Goal: Task Accomplishment & Management: Complete application form

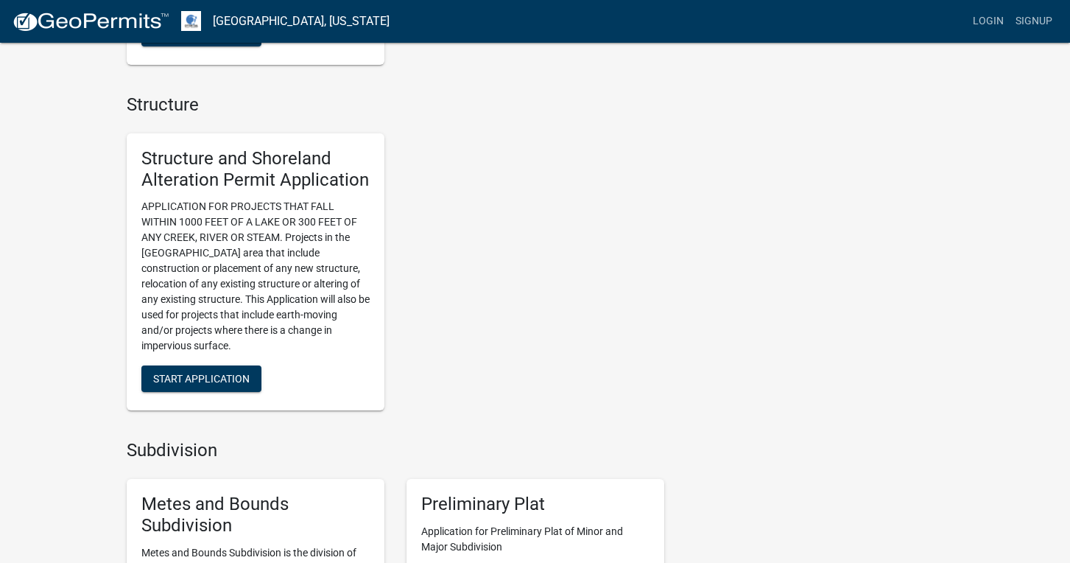
scroll to position [951, 0]
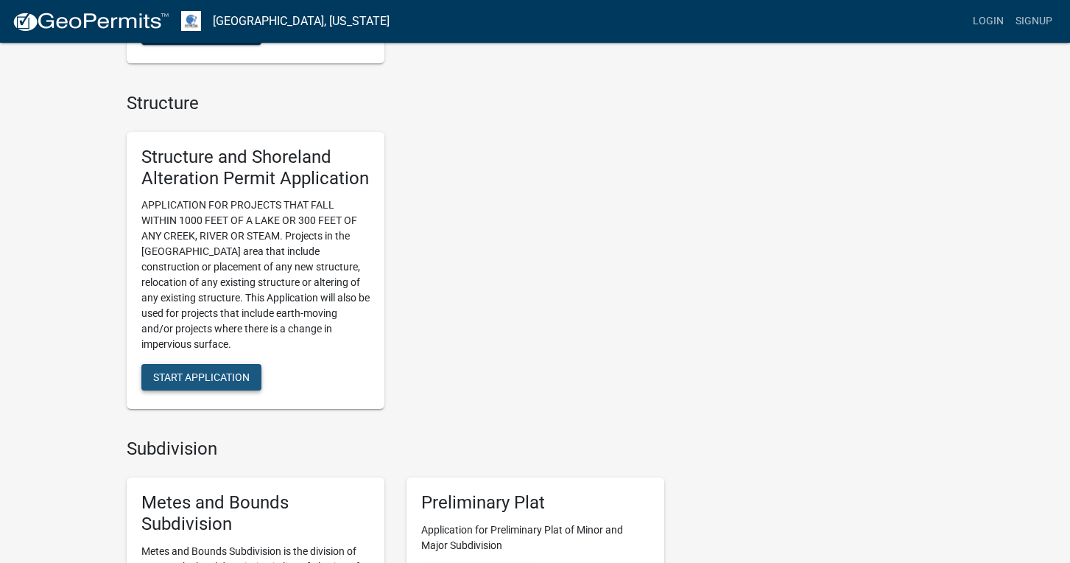
click at [230, 371] on span "Start Application" at bounding box center [201, 377] width 96 height 12
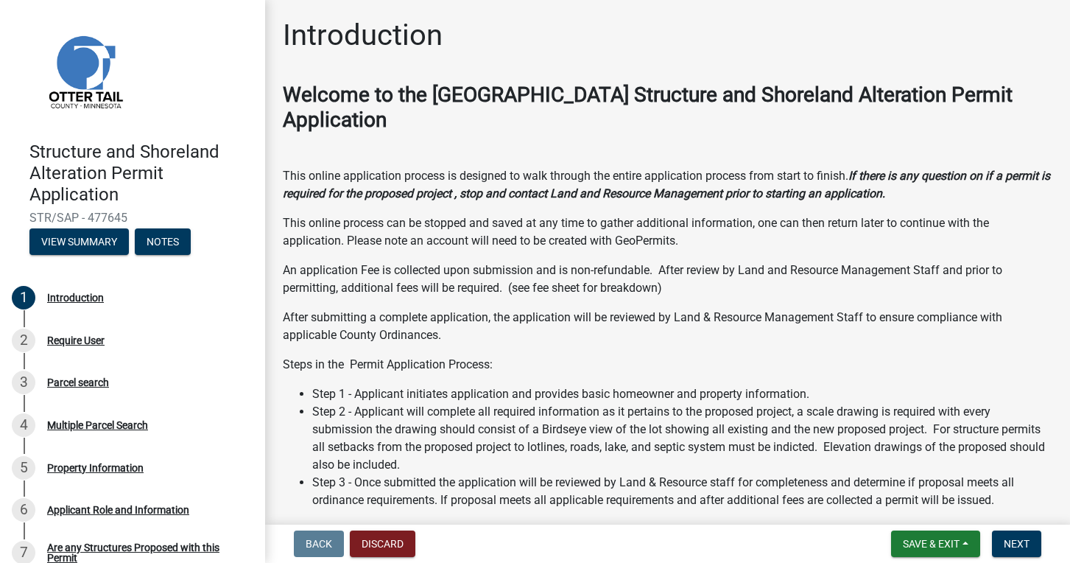
click at [535, 346] on div "Welcome to the [GEOGRAPHIC_DATA] Structure and Shoreland Alteration Permit Appl…" at bounding box center [668, 473] width 770 height 782
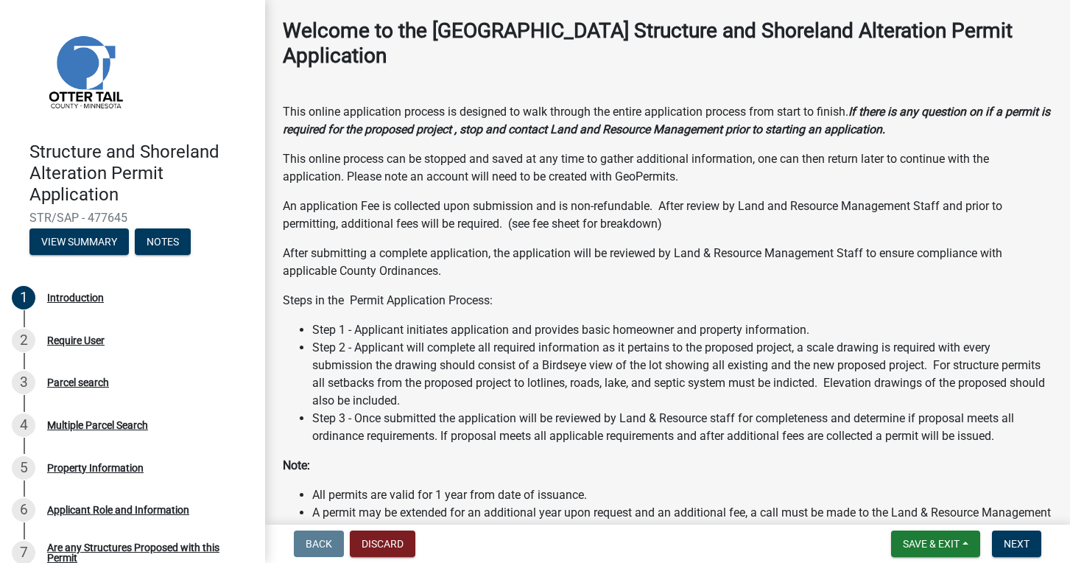
scroll to position [-4, 0]
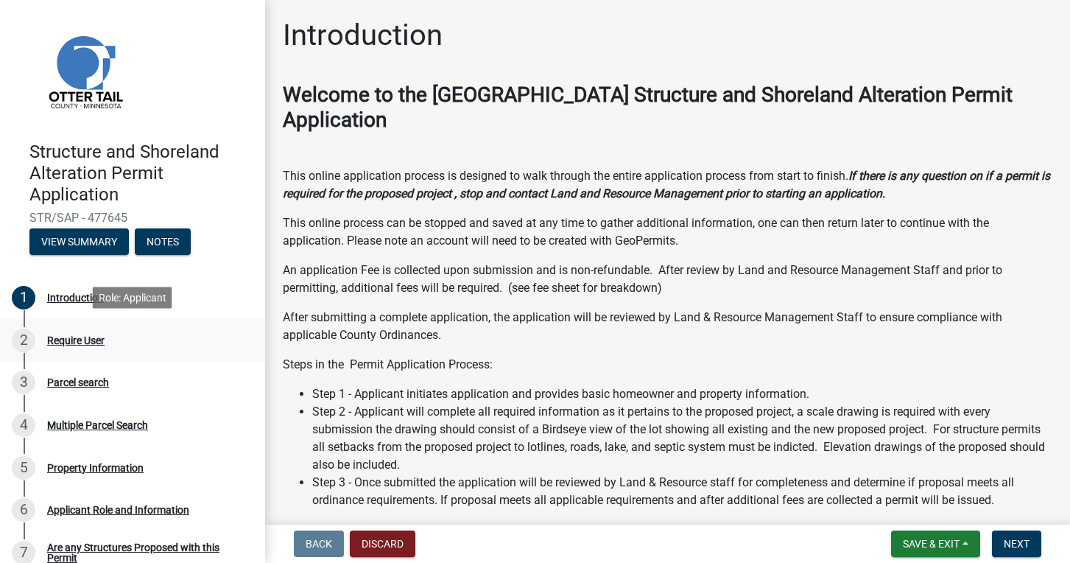
click at [81, 341] on div "Require User" at bounding box center [75, 340] width 57 height 10
click at [139, 354] on link "2 Require User" at bounding box center [132, 340] width 265 height 43
click at [94, 341] on div "Require User" at bounding box center [75, 340] width 57 height 10
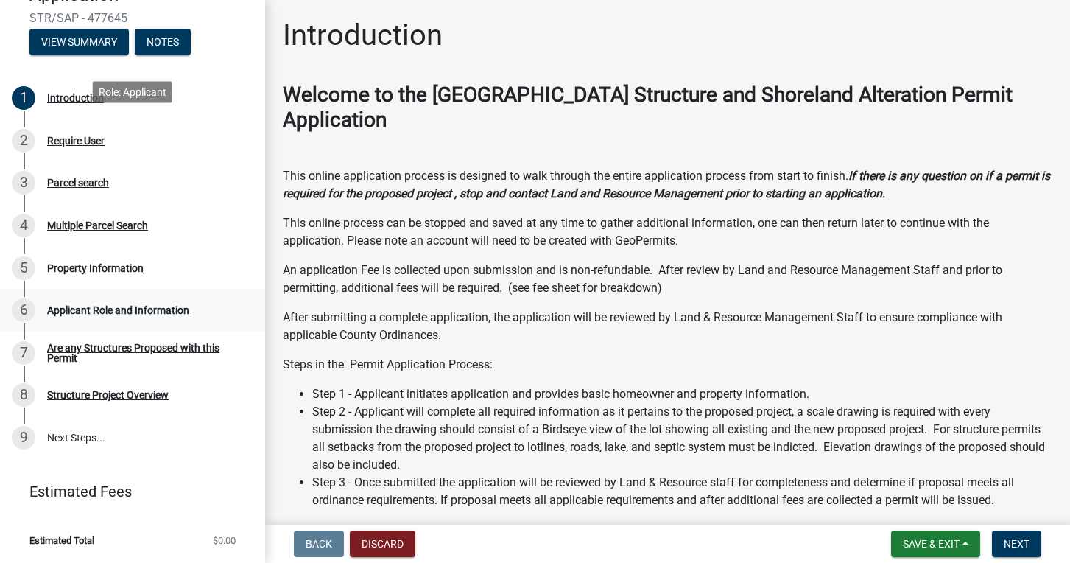
scroll to position [197, 0]
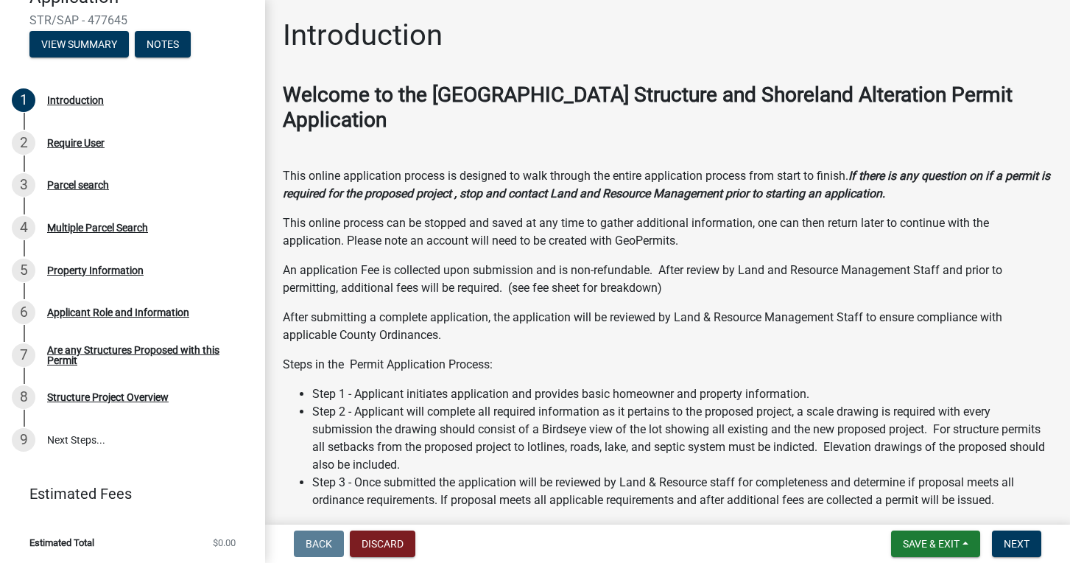
click at [674, 294] on p "An application Fee is collected upon submission and is non-refundable. After re…" at bounding box center [668, 278] width 770 height 35
click at [75, 143] on div "Require User" at bounding box center [75, 143] width 57 height 10
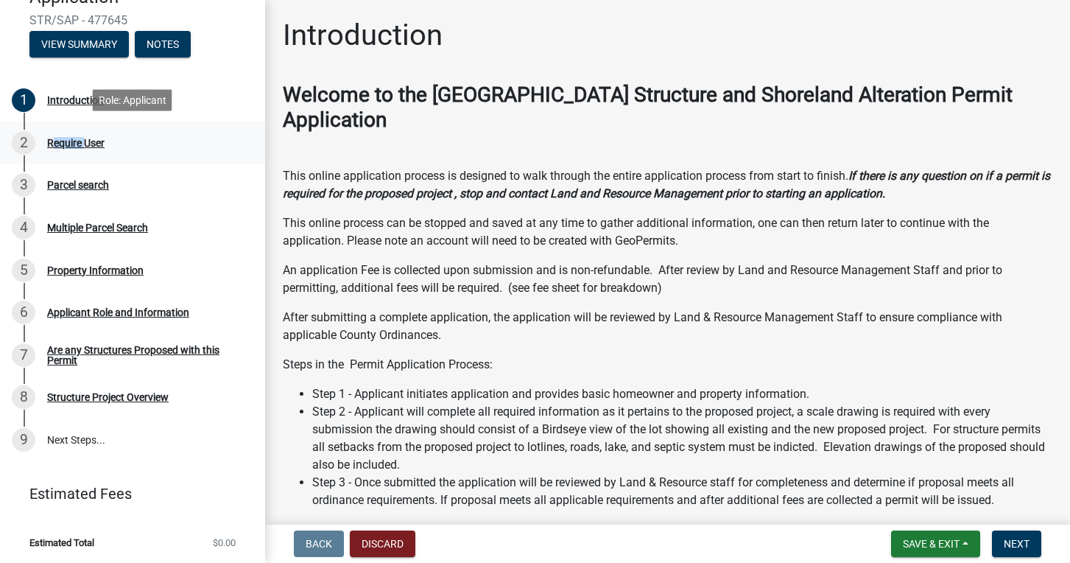
click at [75, 143] on div "Require User" at bounding box center [75, 143] width 57 height 10
click at [68, 187] on div "Parcel search" at bounding box center [78, 185] width 62 height 10
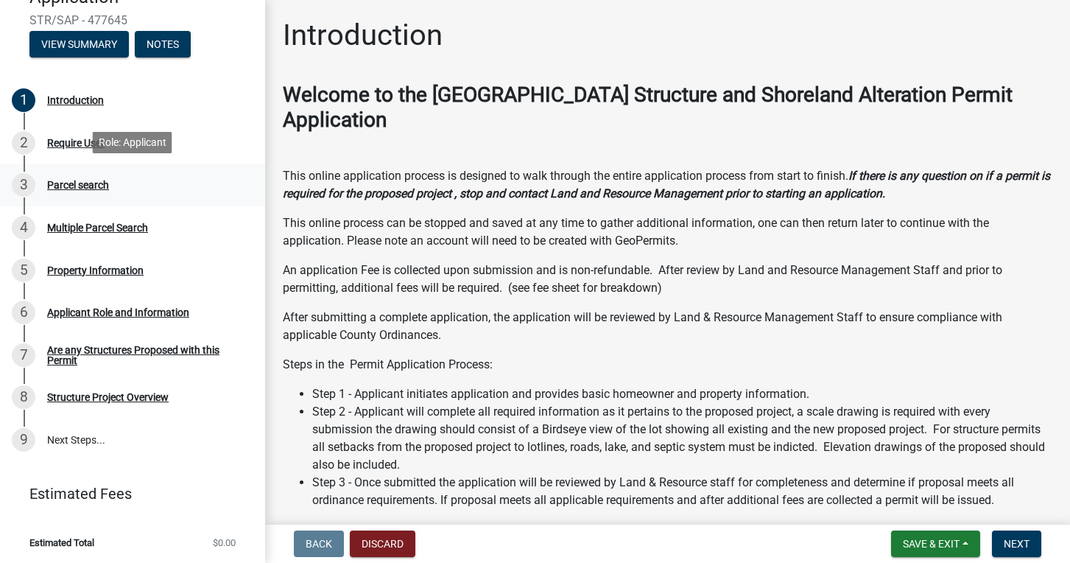
click at [68, 187] on div "Parcel search" at bounding box center [78, 185] width 62 height 10
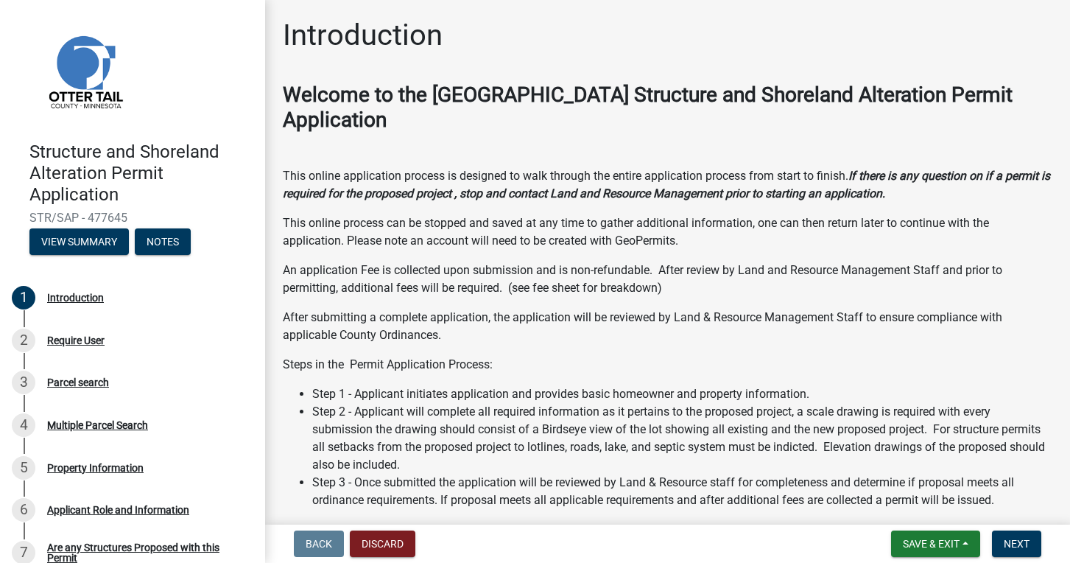
click at [492, 94] on strong "Welcome to the [GEOGRAPHIC_DATA] Structure and Shoreland Alteration Permit Appl…" at bounding box center [648, 106] width 730 height 49
click at [86, 421] on div "Multiple Parcel Search" at bounding box center [97, 425] width 101 height 10
click at [70, 390] on div "3 Parcel search" at bounding box center [127, 382] width 230 height 24
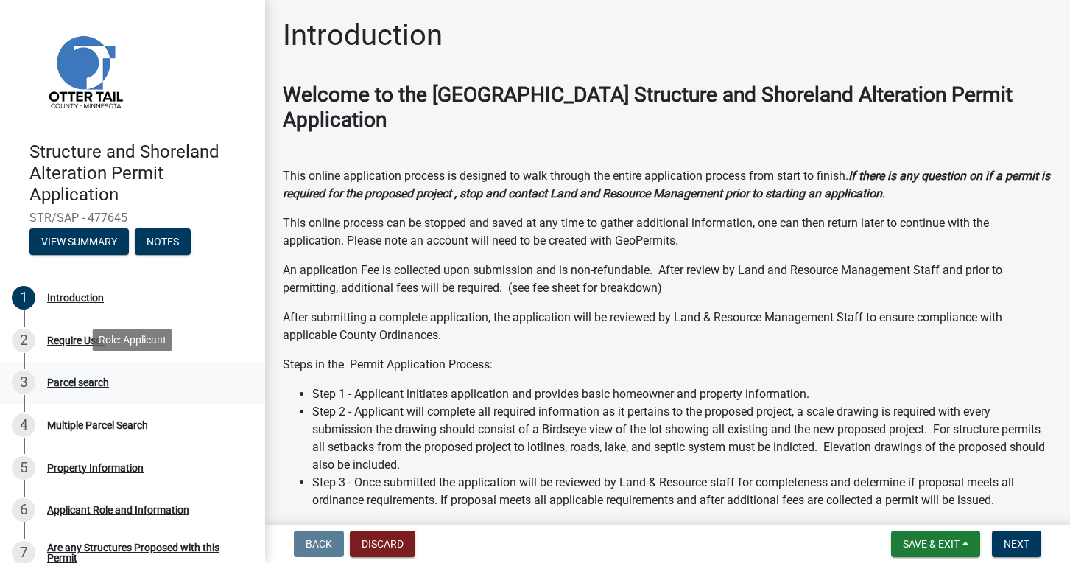
click at [70, 390] on div "3 Parcel search" at bounding box center [127, 382] width 230 height 24
click at [154, 246] on button "Notes" at bounding box center [163, 241] width 56 height 27
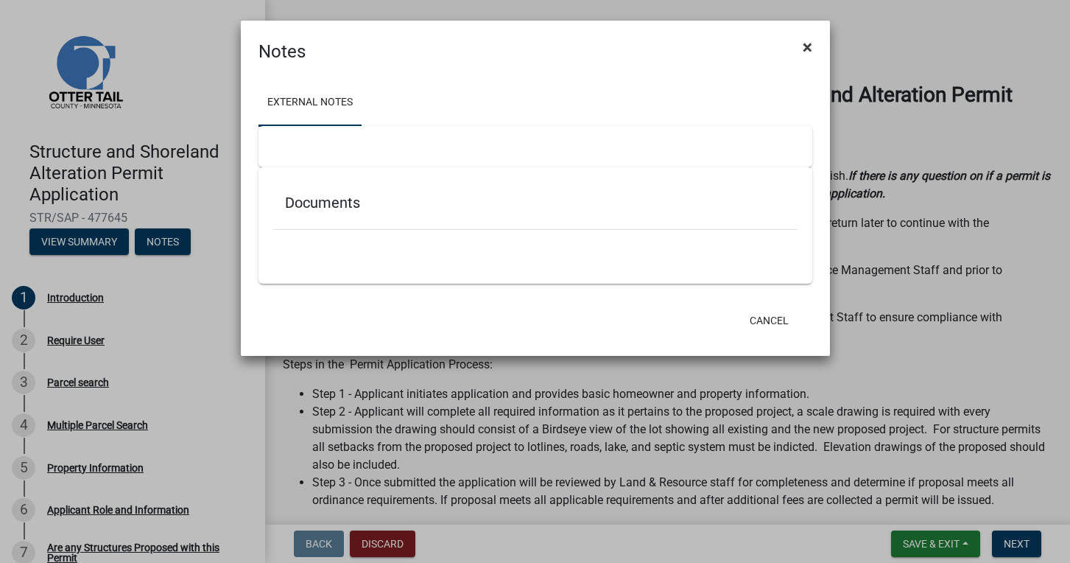
click at [805, 43] on span "×" at bounding box center [808, 47] width 10 height 21
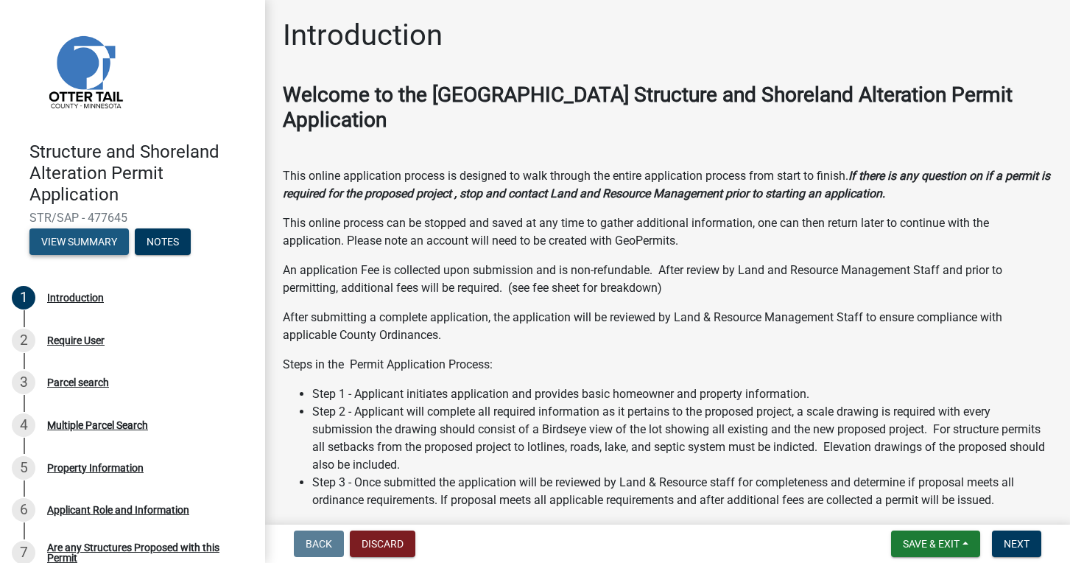
click at [105, 231] on button "View Summary" at bounding box center [78, 241] width 99 height 27
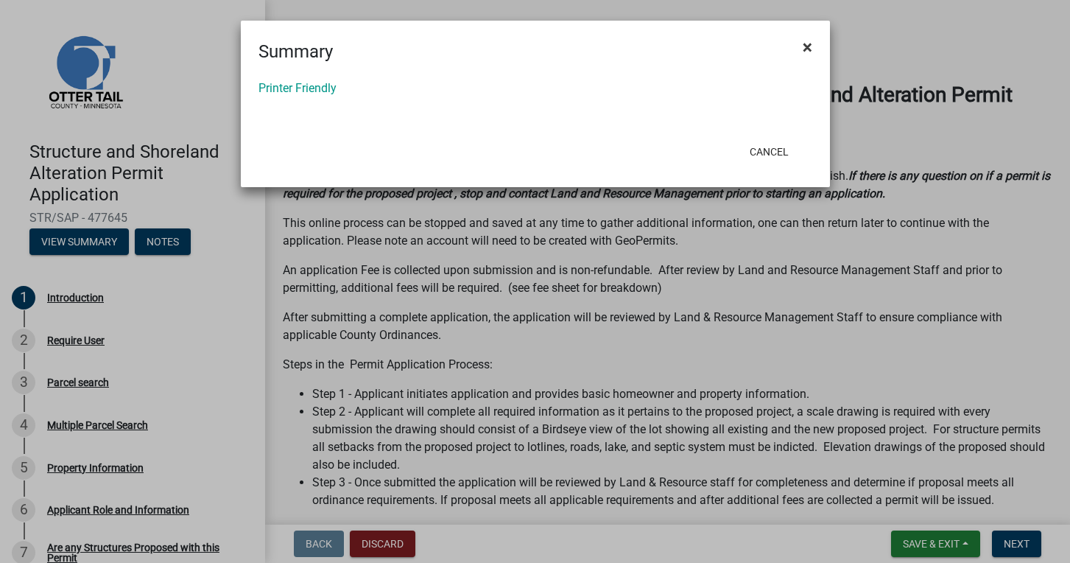
click at [803, 47] on span "×" at bounding box center [808, 47] width 10 height 21
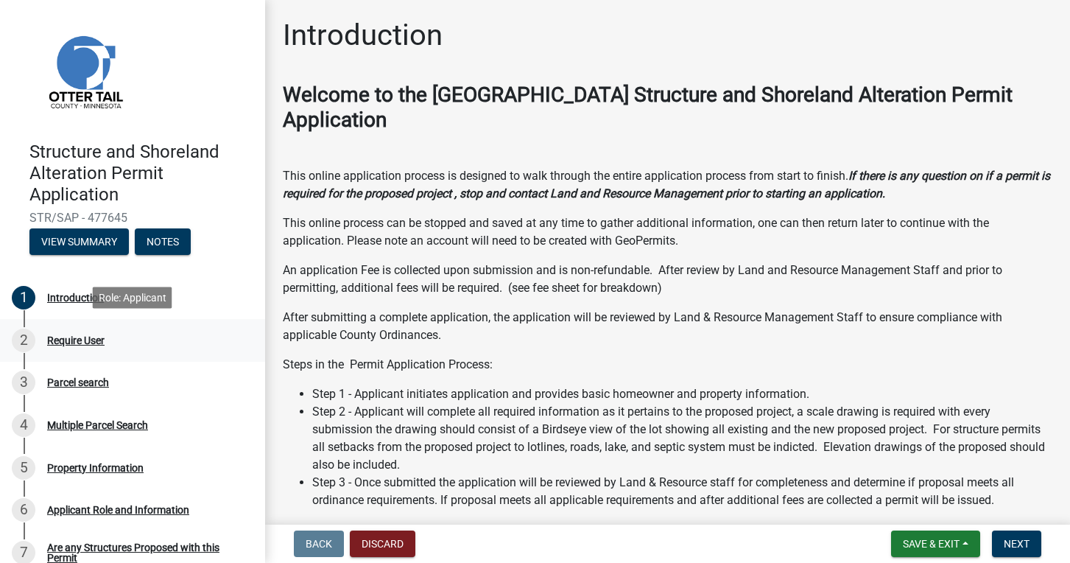
click at [77, 345] on div "2 Require User" at bounding box center [127, 340] width 230 height 24
click at [76, 339] on div "Require User" at bounding box center [75, 340] width 57 height 10
click at [94, 401] on link "3 Parcel search" at bounding box center [132, 383] width 265 height 43
click at [85, 471] on div "Property Information" at bounding box center [95, 467] width 96 height 10
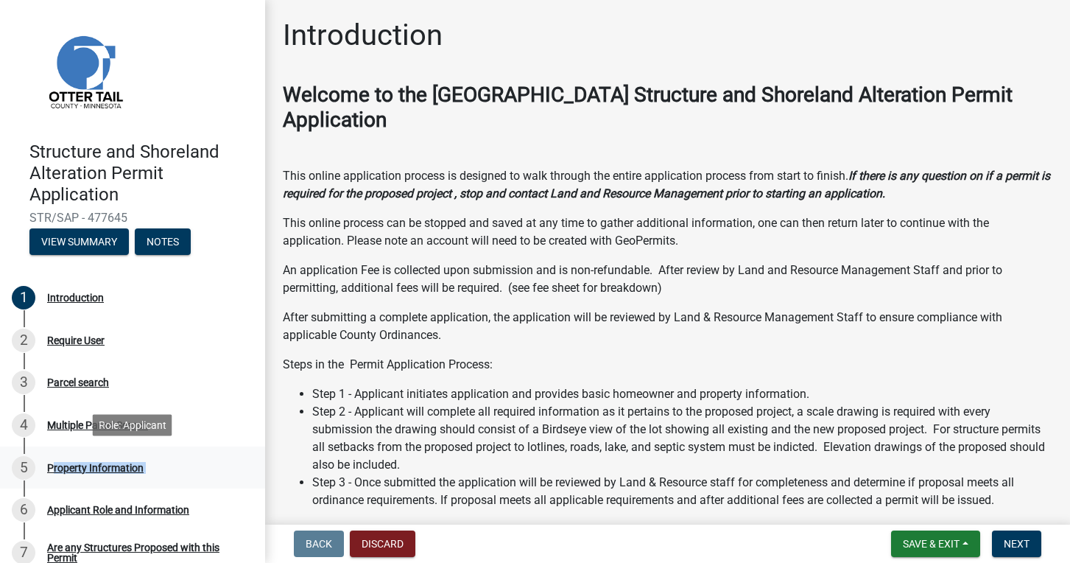
click at [85, 471] on div "Property Information" at bounding box center [95, 467] width 96 height 10
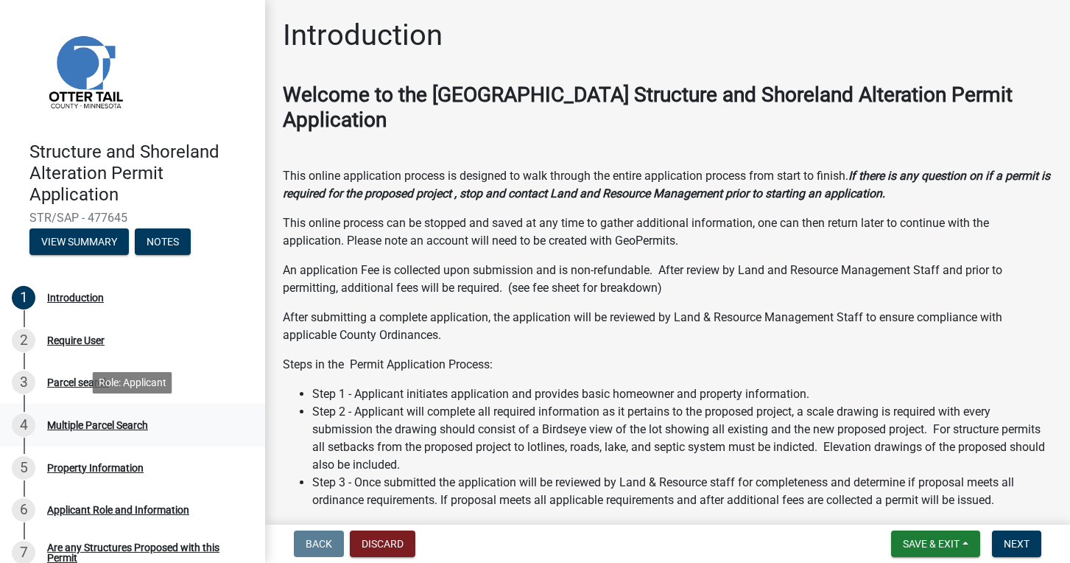
click at [175, 429] on div "4 Multiple Parcel Search" at bounding box center [127, 425] width 230 height 24
click at [728, 191] on strong "If there is any question on if a permit is required for the proposed project , …" at bounding box center [666, 185] width 767 height 32
click at [982, 64] on div "Introduction" at bounding box center [668, 41] width 770 height 47
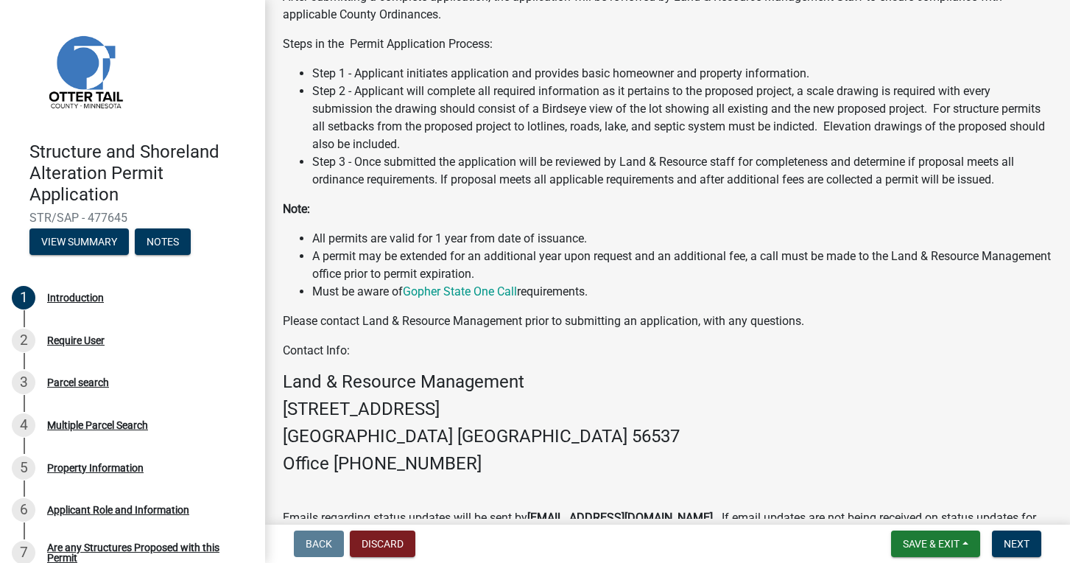
scroll to position [275, 0]
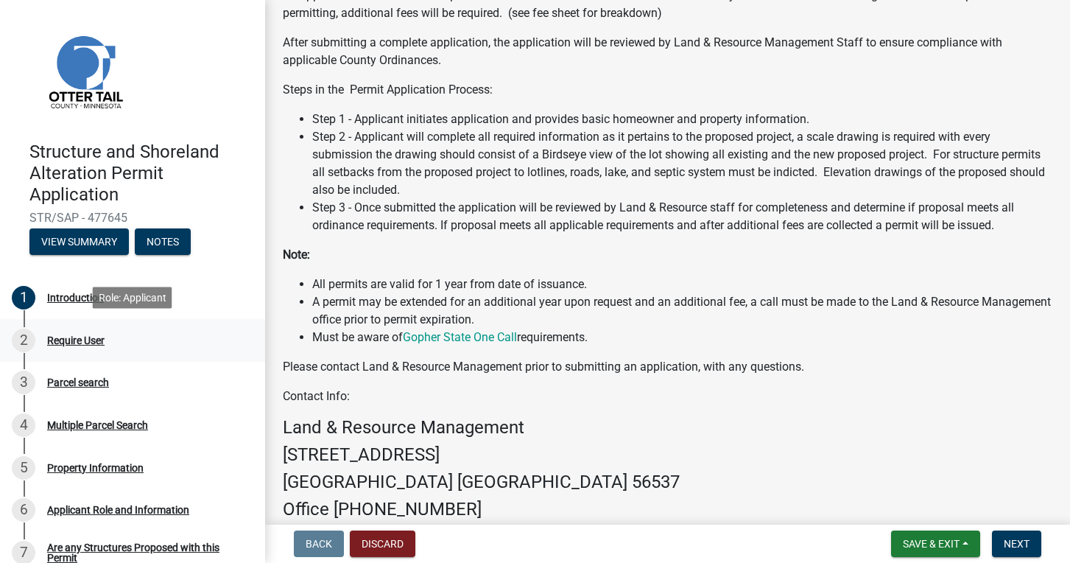
click at [64, 343] on div "Require User" at bounding box center [75, 340] width 57 height 10
click at [109, 381] on div "Parcel search" at bounding box center [78, 382] width 62 height 10
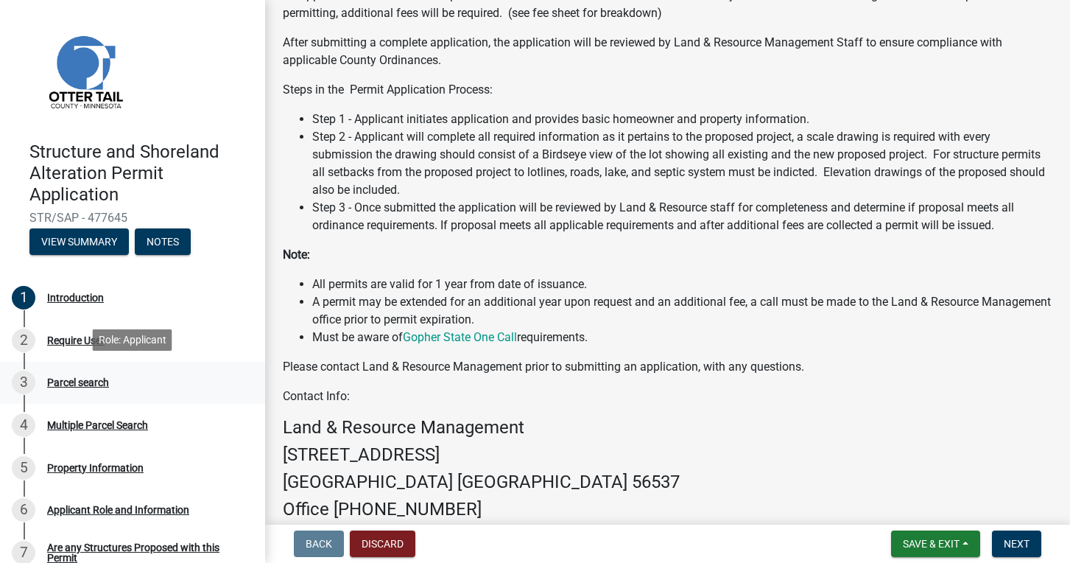
click at [109, 381] on div "Parcel search" at bounding box center [78, 382] width 62 height 10
click at [1005, 541] on span "Next" at bounding box center [1017, 544] width 26 height 12
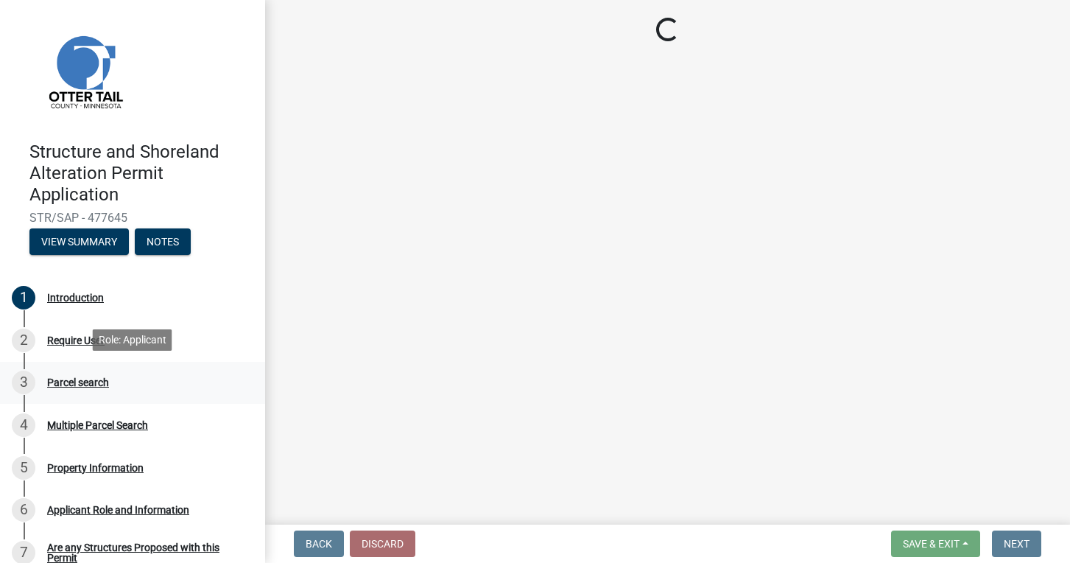
click at [242, 395] on link "3 Parcel search" at bounding box center [132, 383] width 265 height 43
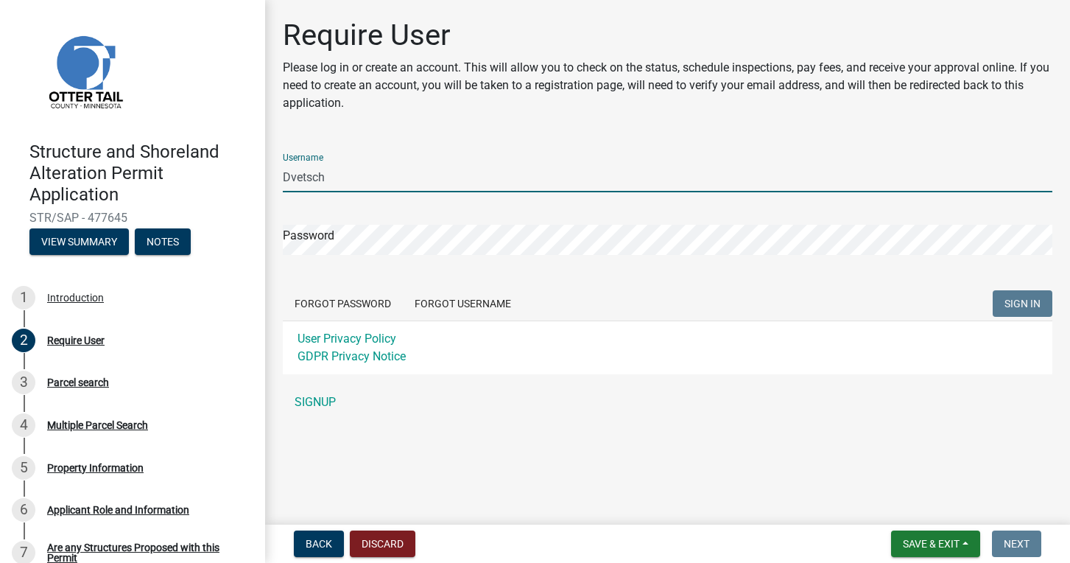
type input "Dvetsch"
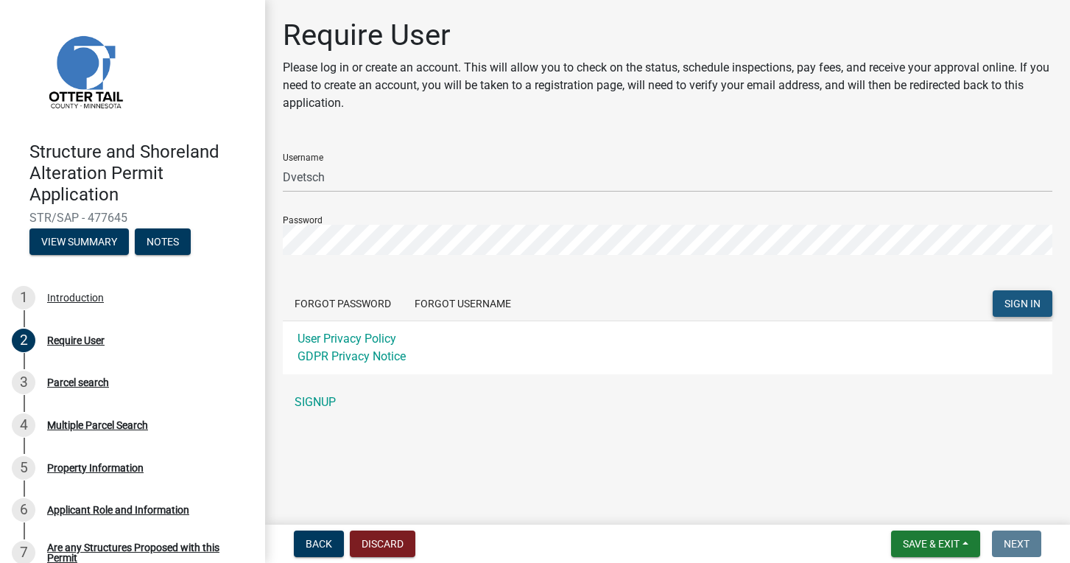
click at [1026, 307] on span "SIGN IN" at bounding box center [1022, 303] width 36 height 12
click at [1026, 311] on button "SIGN IN" at bounding box center [1023, 303] width 60 height 27
click at [1015, 305] on span "SIGN IN" at bounding box center [1022, 303] width 36 height 12
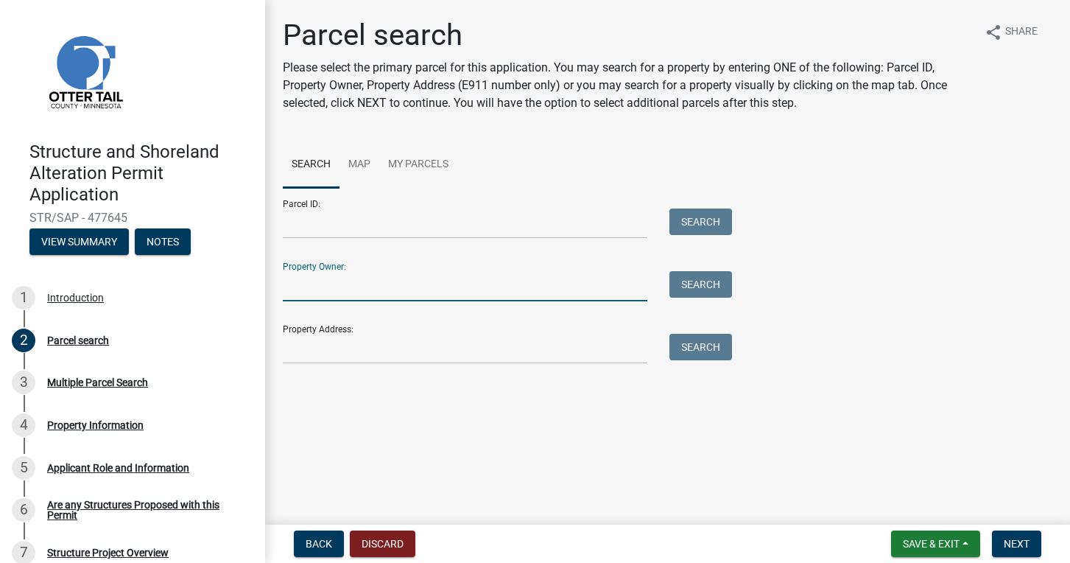
click at [533, 276] on input "Property Owner:" at bounding box center [465, 286] width 365 height 30
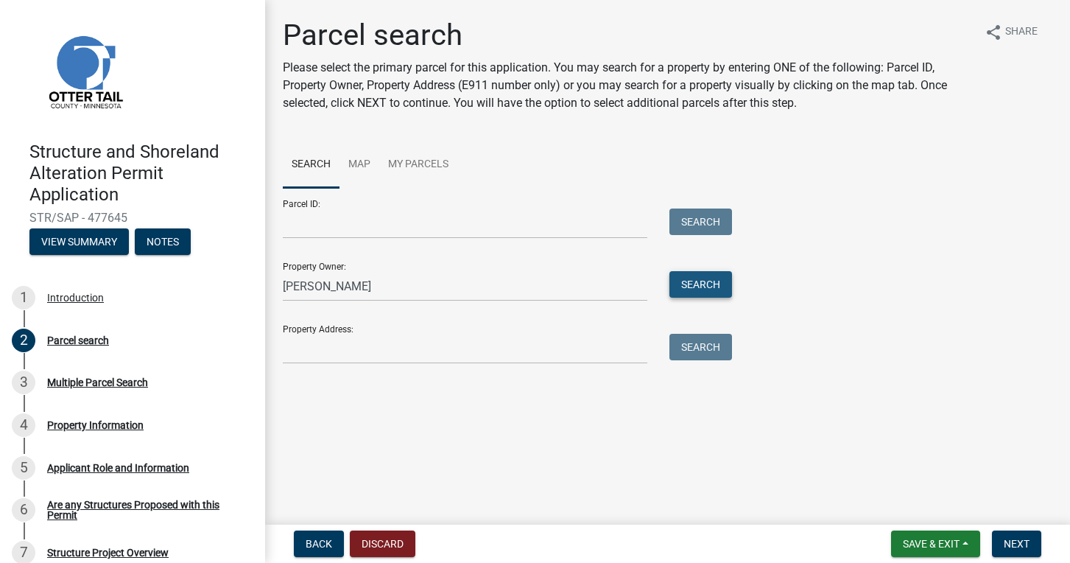
click at [692, 285] on button "Search" at bounding box center [700, 284] width 63 height 27
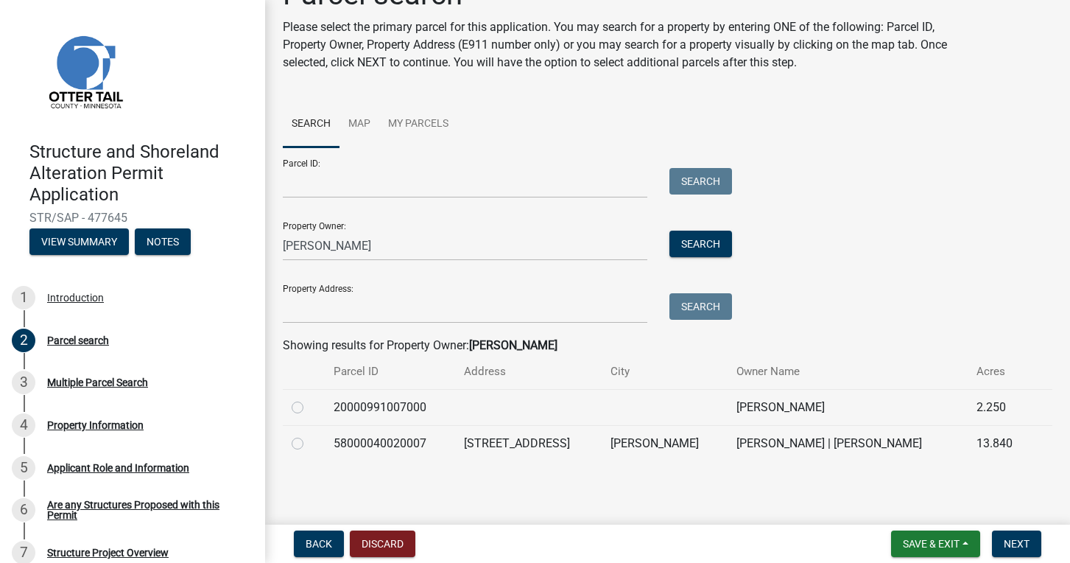
scroll to position [40, 0]
click at [764, 415] on td "[PERSON_NAME]" at bounding box center [848, 408] width 241 height 36
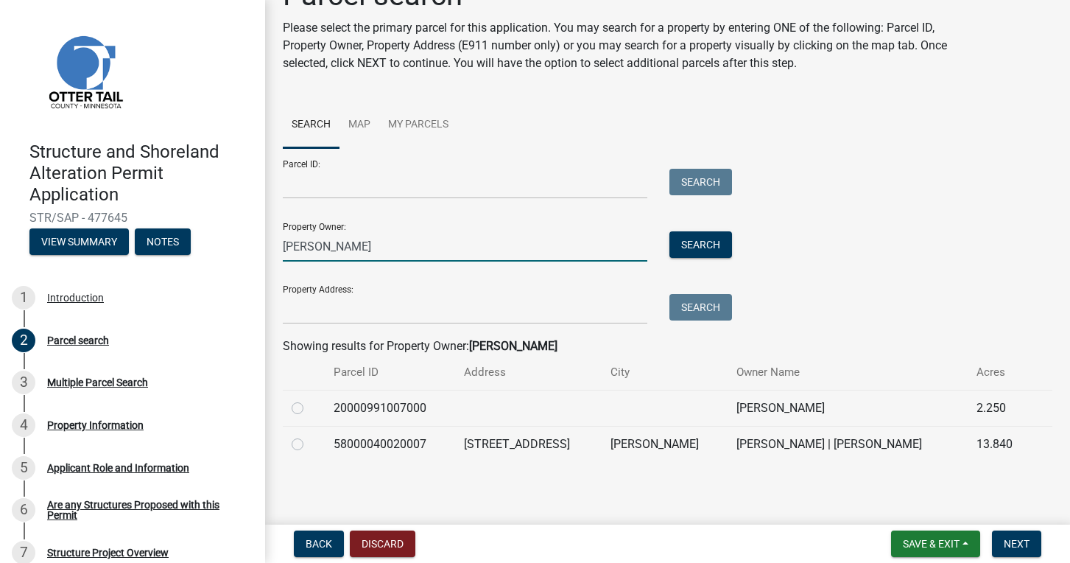
click at [453, 249] on input "[PERSON_NAME]" at bounding box center [465, 246] width 365 height 30
type input "R"
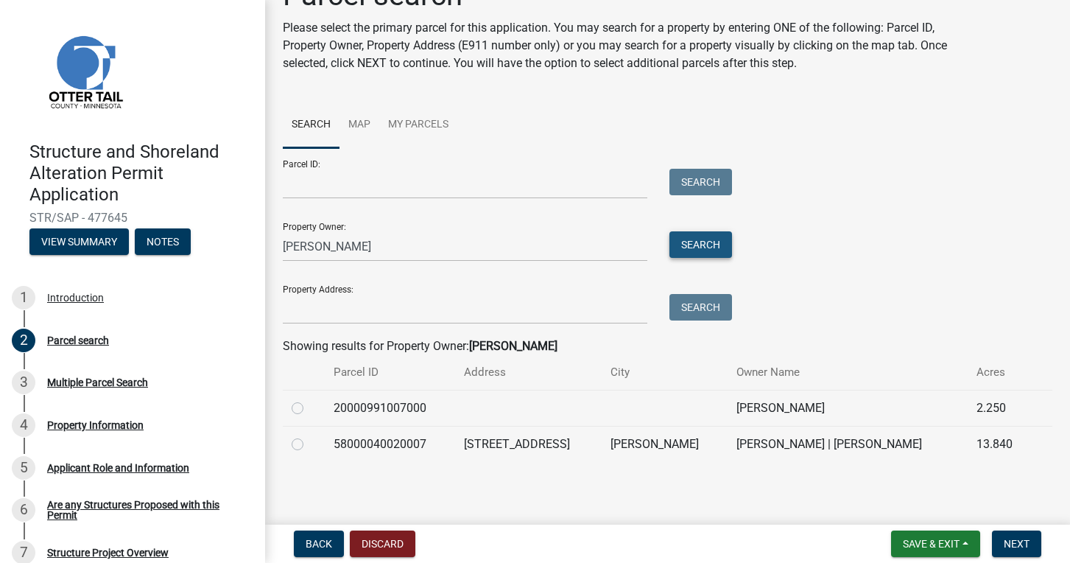
click at [686, 239] on button "Search" at bounding box center [700, 244] width 63 height 27
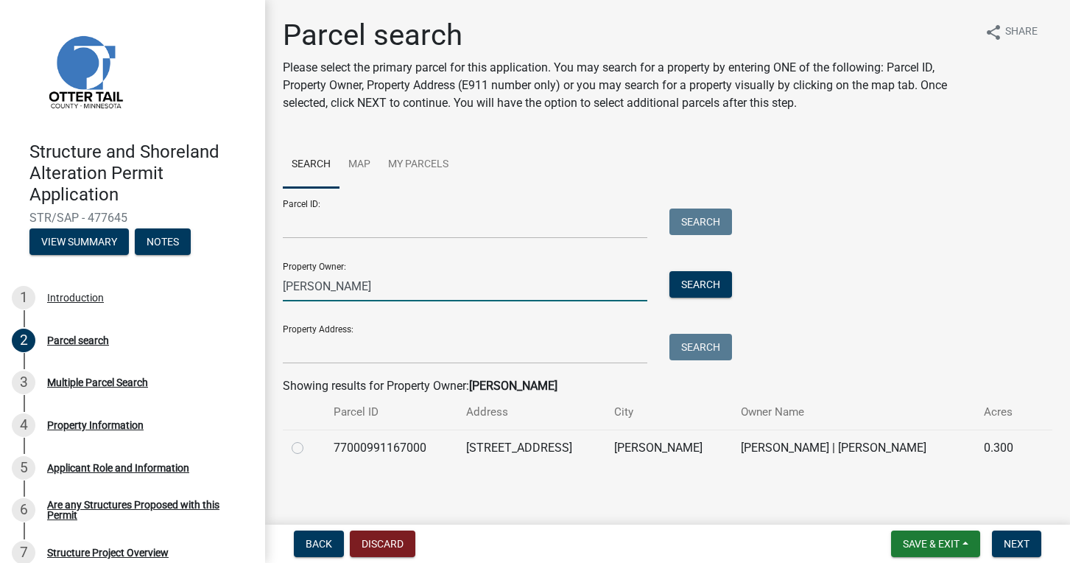
click at [409, 290] on input "Gary Foss" at bounding box center [465, 286] width 365 height 30
type input "G"
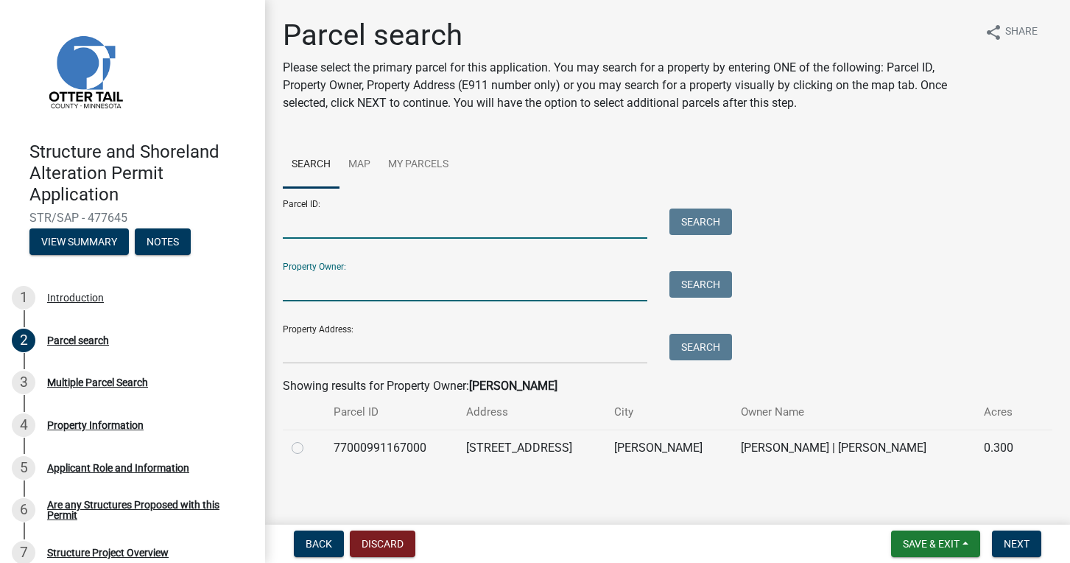
click at [435, 227] on input "Parcel ID:" at bounding box center [465, 223] width 365 height 30
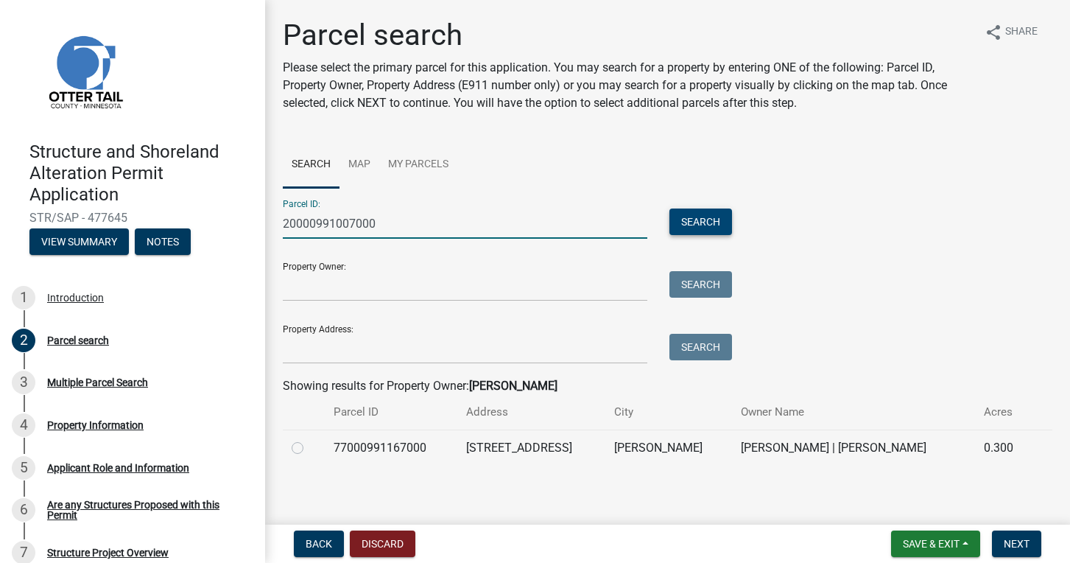
type input "20000991007000"
click at [689, 219] on button "Search" at bounding box center [700, 221] width 63 height 27
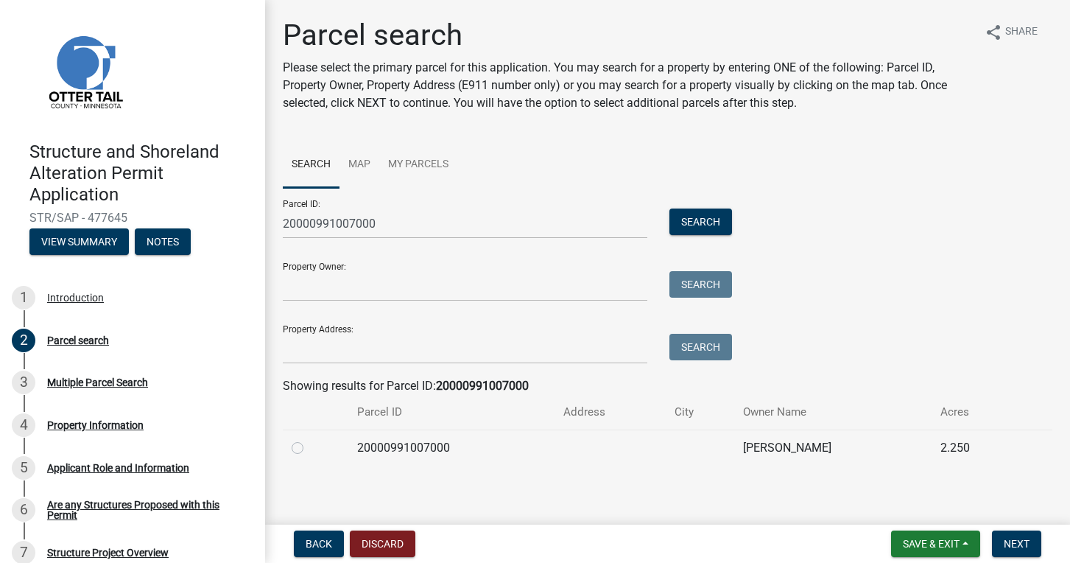
click at [309, 439] on label at bounding box center [309, 439] width 0 height 0
click at [309, 448] on input "radio" at bounding box center [314, 444] width 10 height 10
radio input "true"
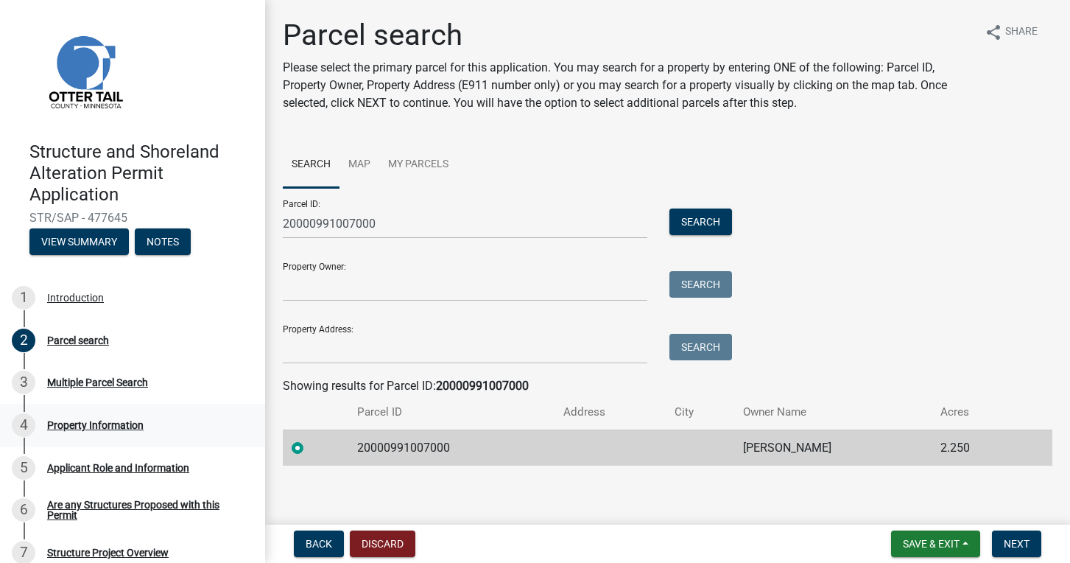
click at [66, 420] on div "Property Information" at bounding box center [95, 425] width 96 height 10
click at [1038, 543] on button "Next" at bounding box center [1016, 543] width 49 height 27
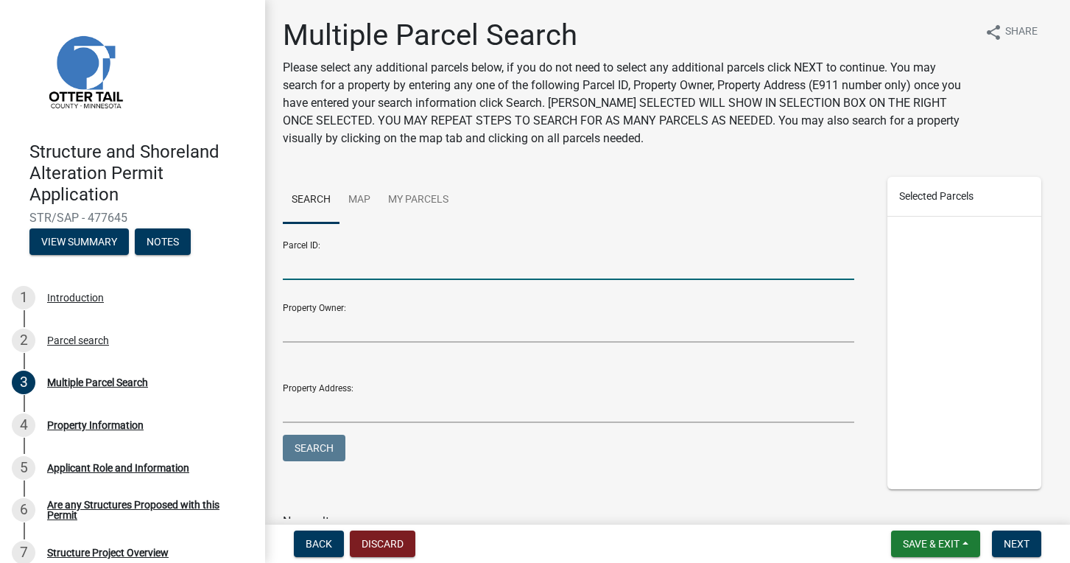
click at [409, 272] on input "Parcel ID:" at bounding box center [568, 265] width 571 height 30
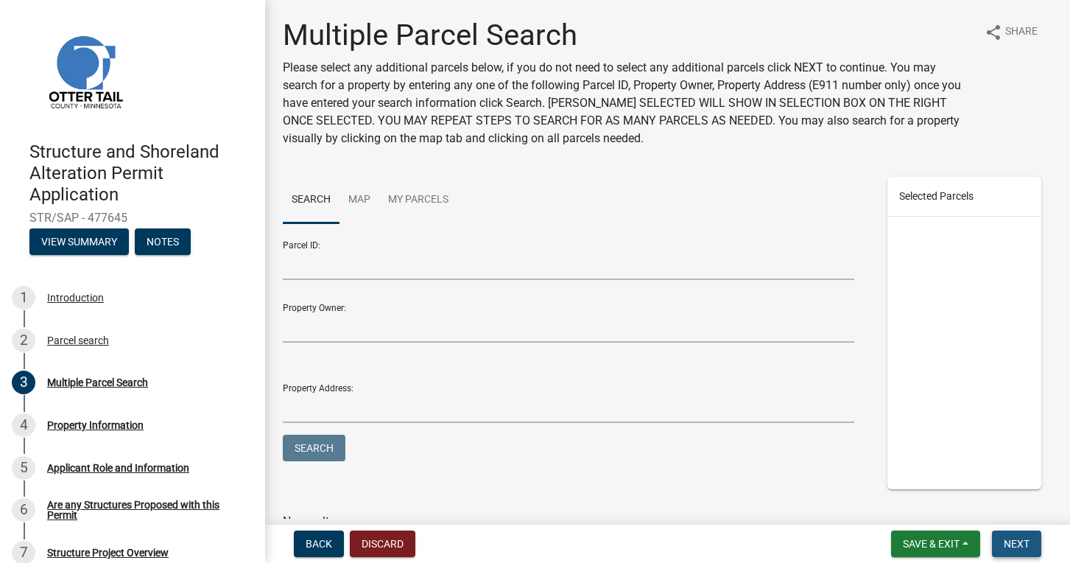
click at [1013, 536] on button "Next" at bounding box center [1016, 543] width 49 height 27
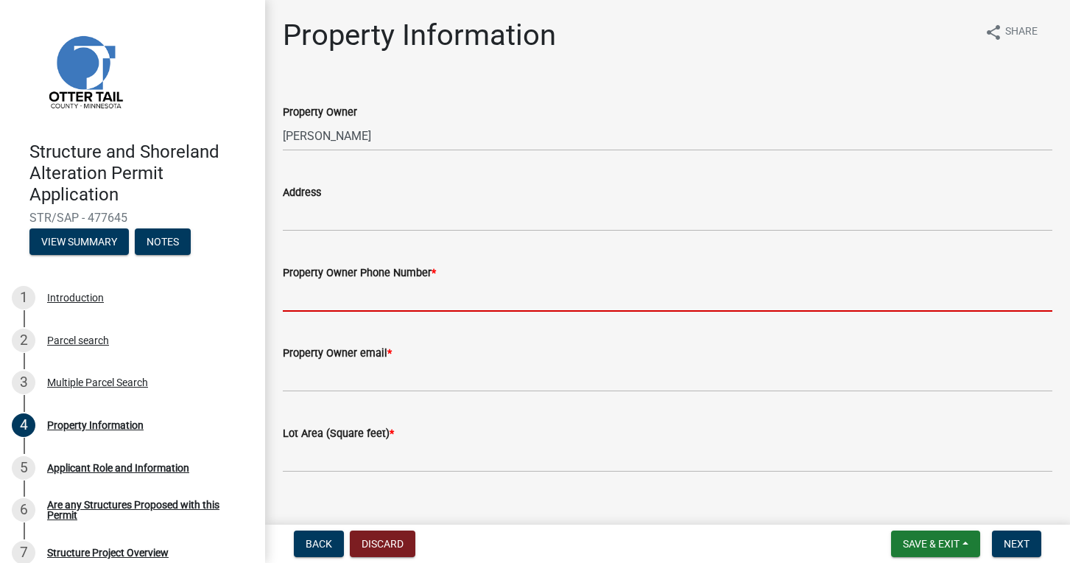
click at [448, 289] on input "Property Owner Phone Number *" at bounding box center [668, 296] width 770 height 30
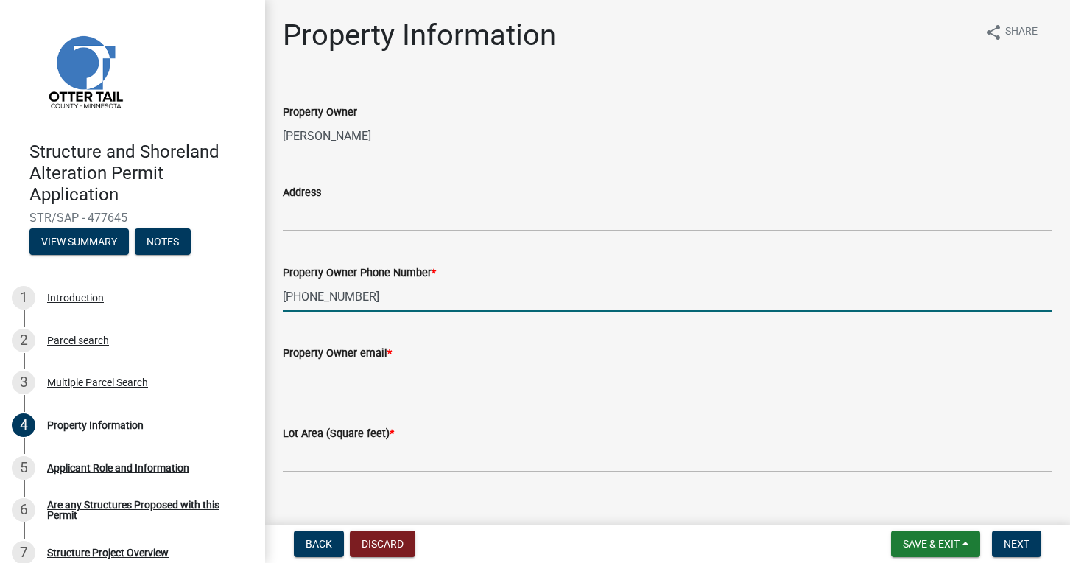
type input "218-371-6834"
click at [397, 381] on input "Property Owner email *" at bounding box center [668, 377] width 770 height 30
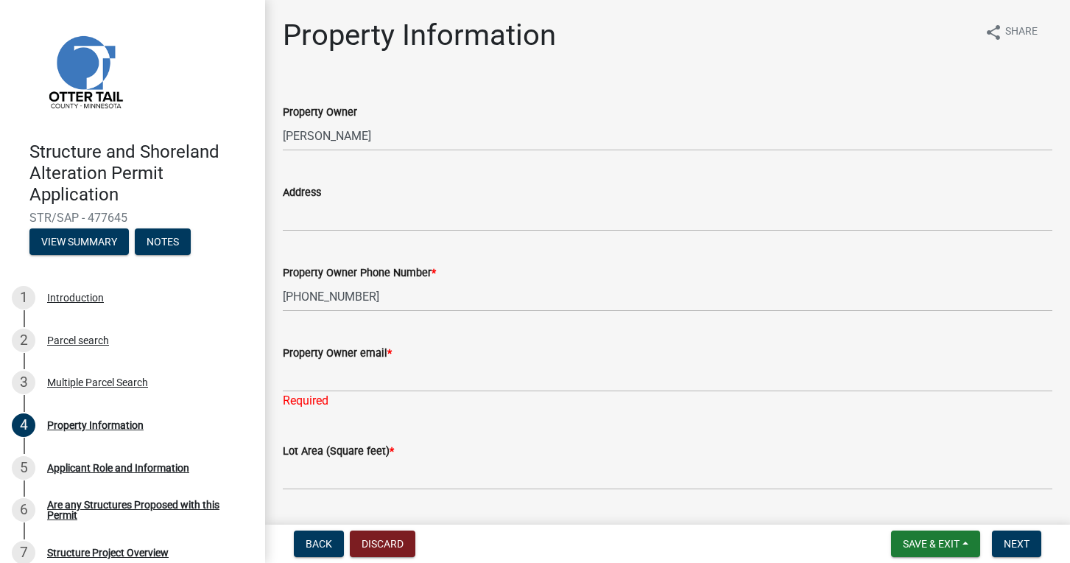
click at [491, 330] on div "Property Owner email * Required" at bounding box center [668, 366] width 770 height 86
click at [473, 460] on input "text" at bounding box center [668, 474] width 770 height 30
click at [547, 460] on input "text" at bounding box center [668, 474] width 770 height 30
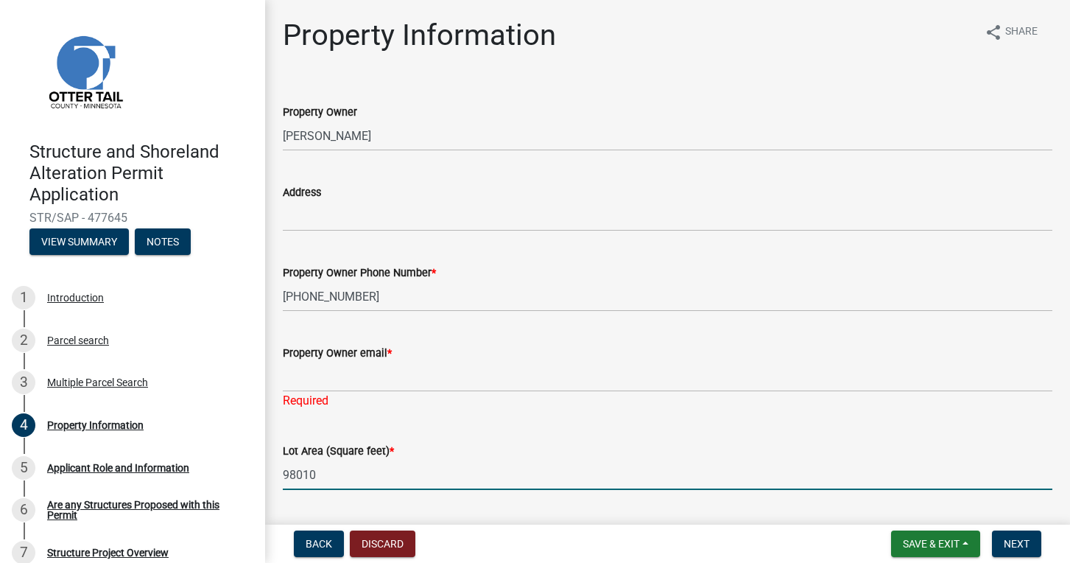
type input "98010"
click at [613, 501] on wm-data-entity-input "Lot Area (Square feet) * 98010" at bounding box center [668, 462] width 770 height 82
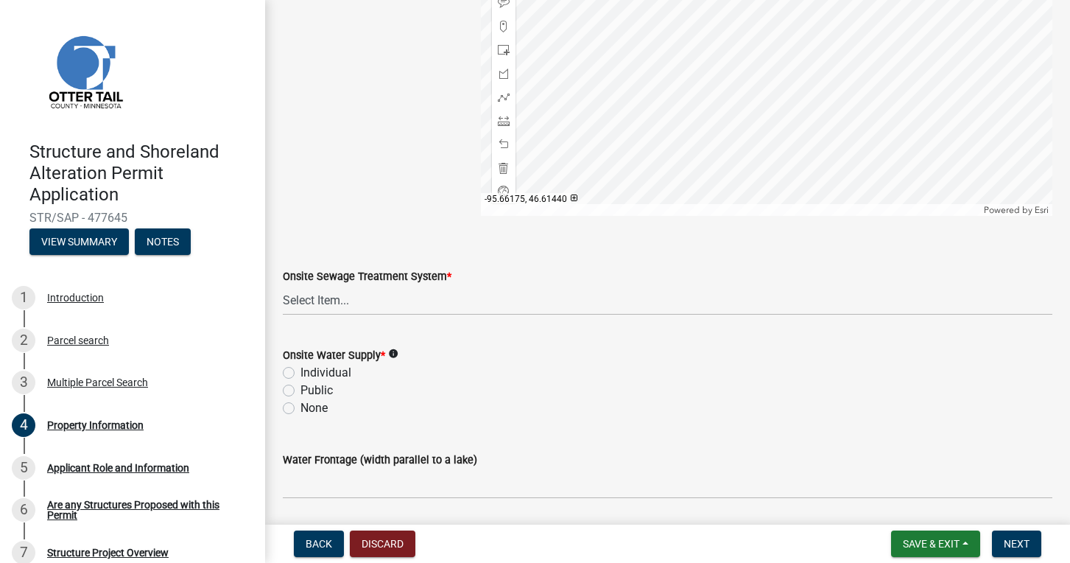
scroll to position [960, 0]
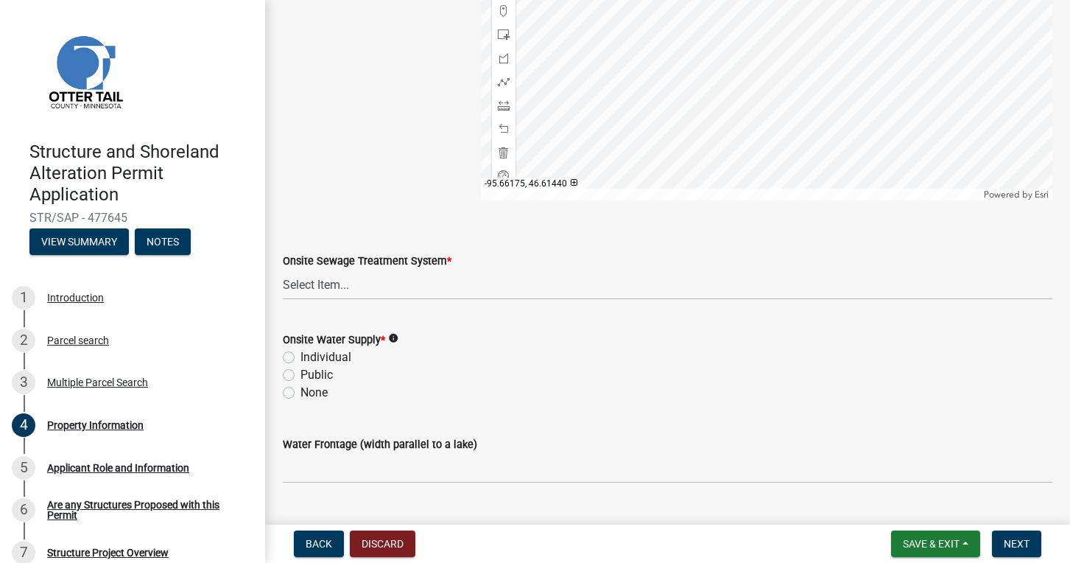
click at [300, 355] on label "Individual" at bounding box center [325, 357] width 51 height 18
click at [300, 355] on input "Individual" at bounding box center [305, 353] width 10 height 10
radio input "true"
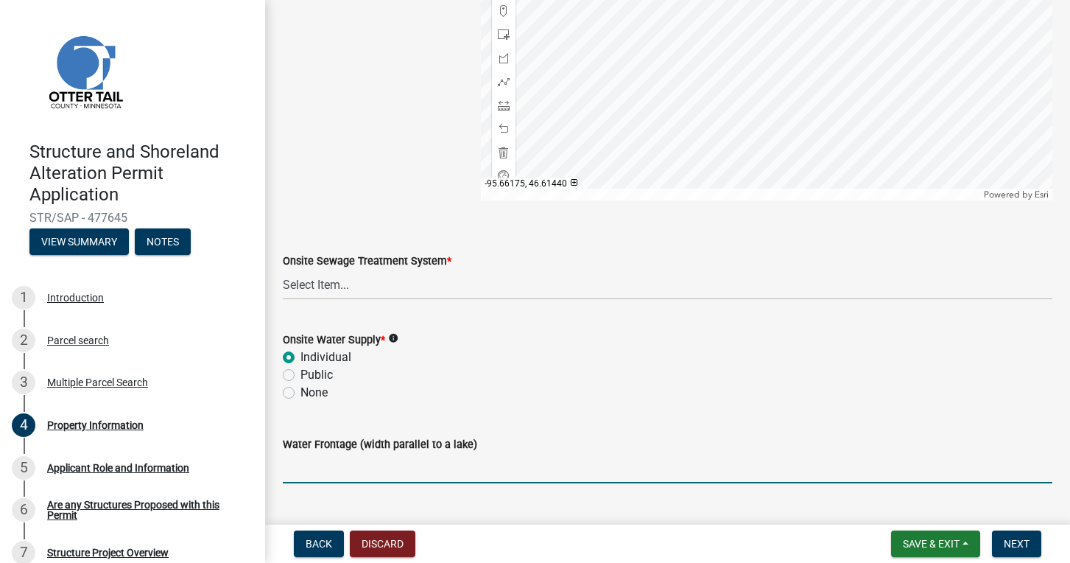
click at [353, 464] on input "Water Frontage (width parallel to a lake)" at bounding box center [668, 468] width 770 height 30
type input "no frontage"
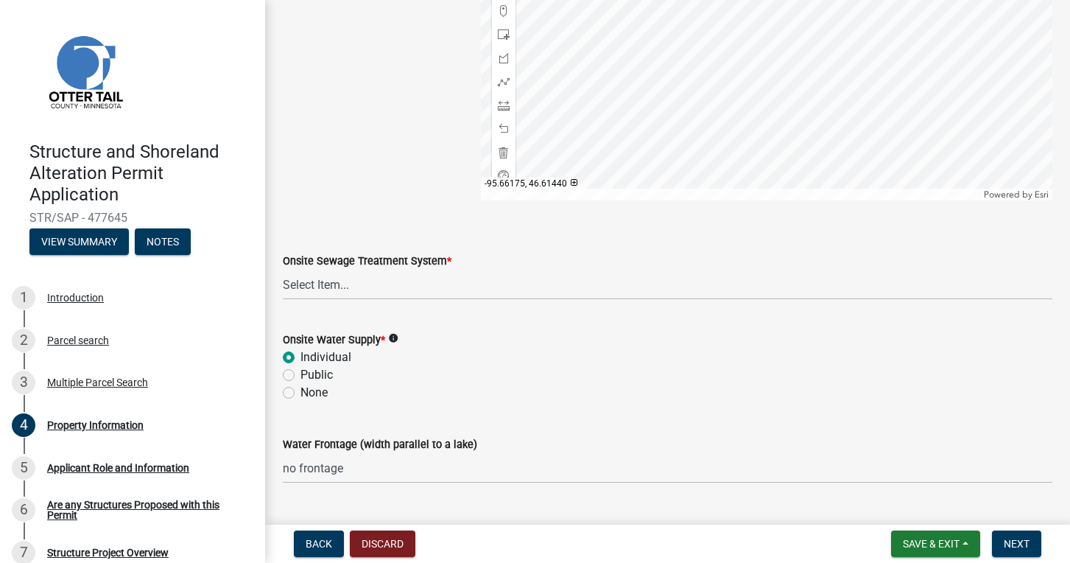
click at [549, 448] on div "Water Frontage (width parallel to a lake)" at bounding box center [668, 444] width 770 height 18
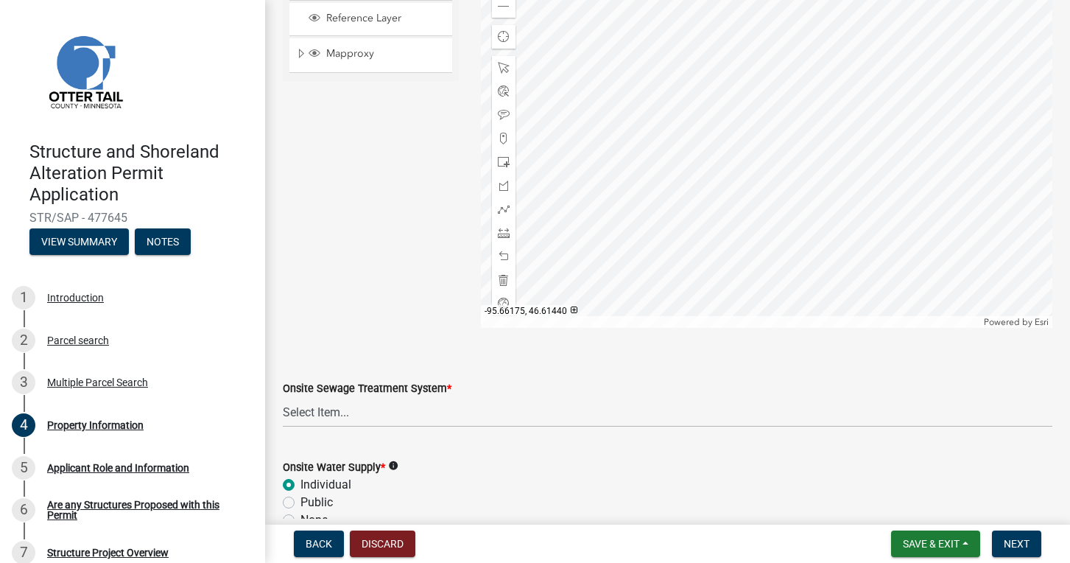
scroll to position [831, 0]
select select "91995f90-6606-463b-bec3-c5862f147548"
click at [396, 325] on div "Sketch Layer Reference Layer Mapproxy Municipalities Corporate Limits Low Level…" at bounding box center [371, 146] width 198 height 368
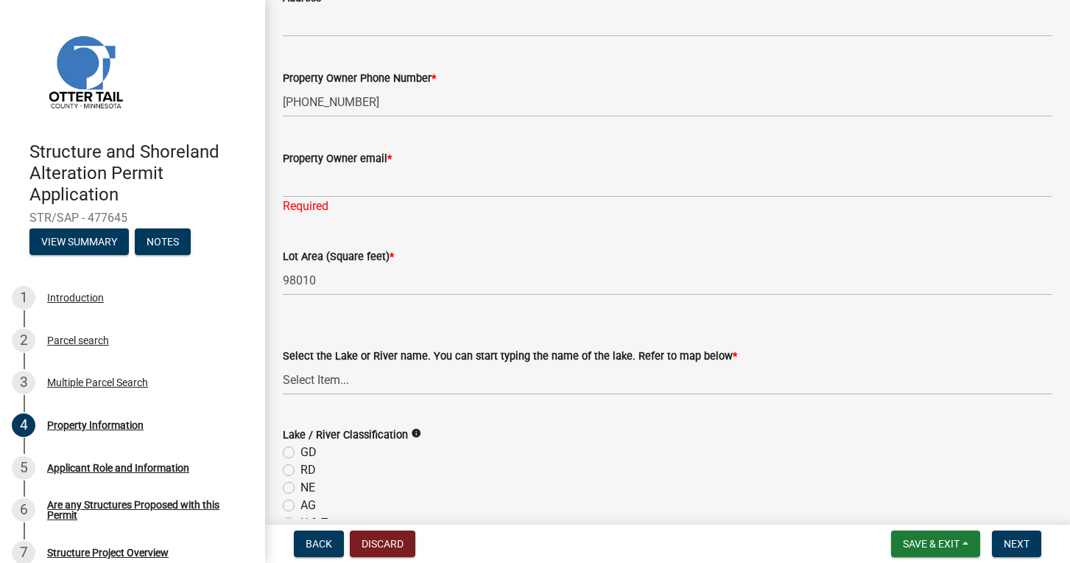
scroll to position [232, 0]
